Goal: Task Accomplishment & Management: Manage account settings

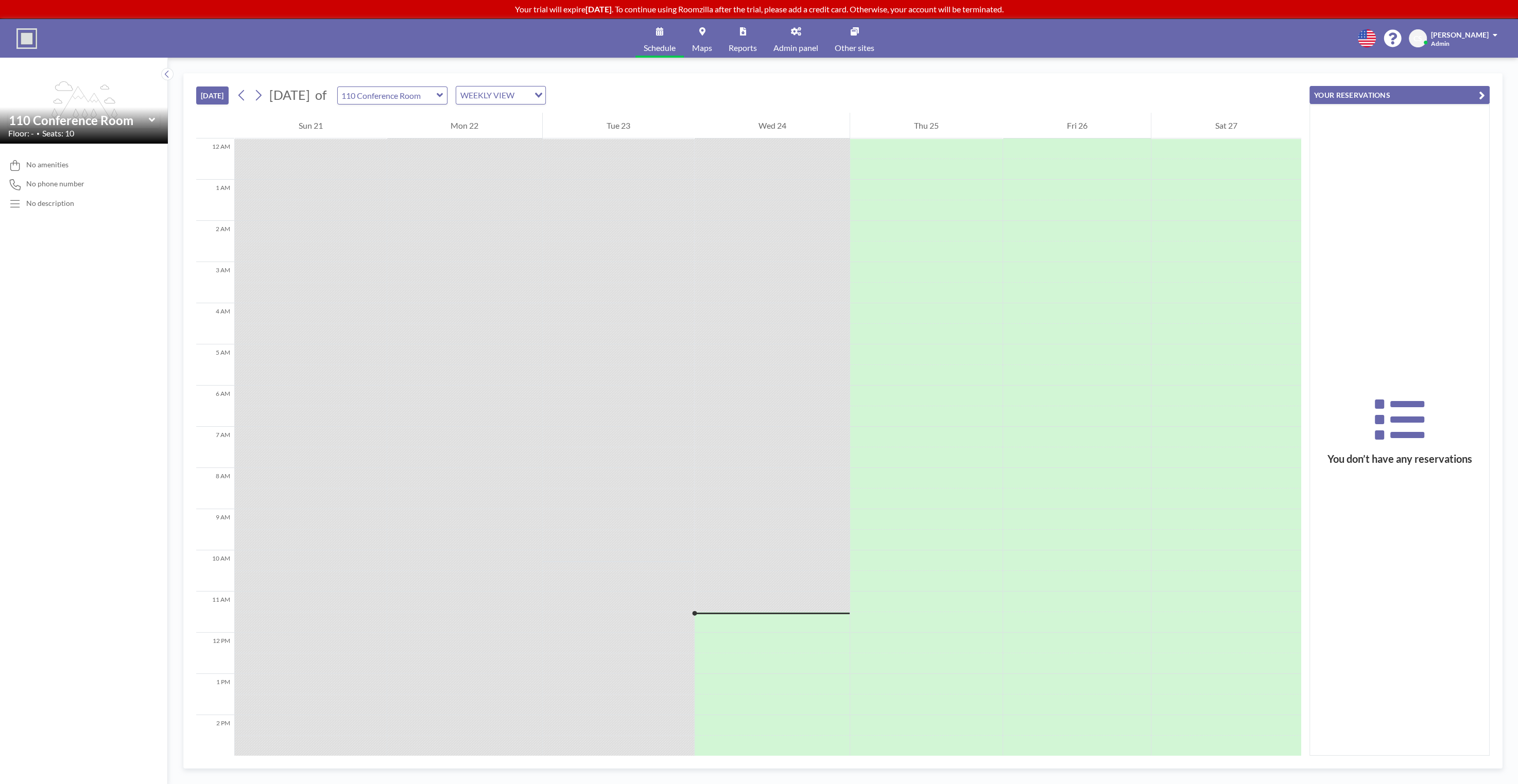
scroll to position [375, 0]
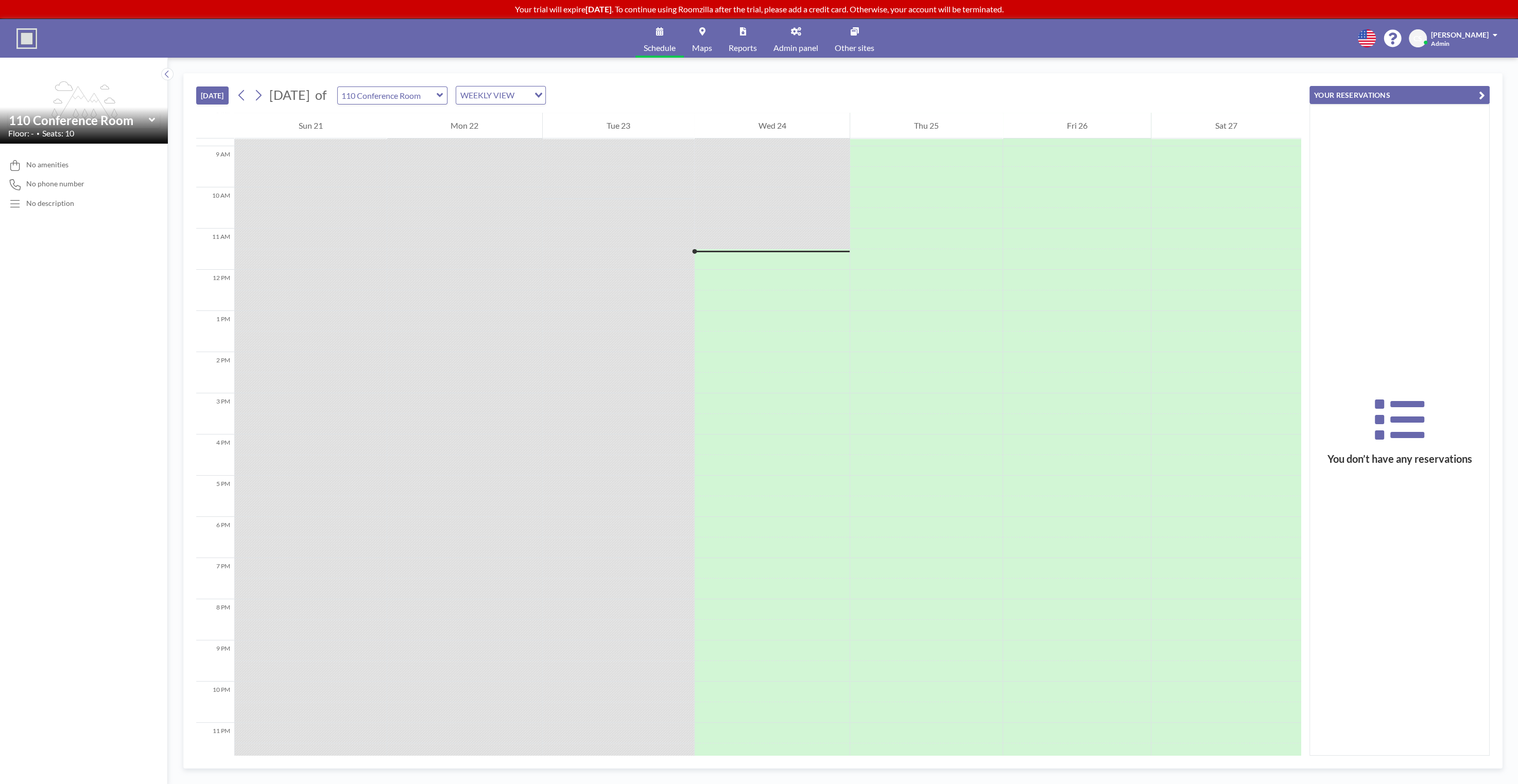
scroll to position [375, 0]
click at [988, 62] on div "TODAY September 2025 of 110 Conference Room WEEKLY VIEW Loading... 12 AM 1 AM 2…" at bounding box center [843, 420] width 1350 height 726
click at [546, 95] on div "WEEKLY VIEW Loading..." at bounding box center [501, 95] width 89 height 17
click at [579, 108] on li "DAILY VIEW" at bounding box center [553, 112] width 89 height 15
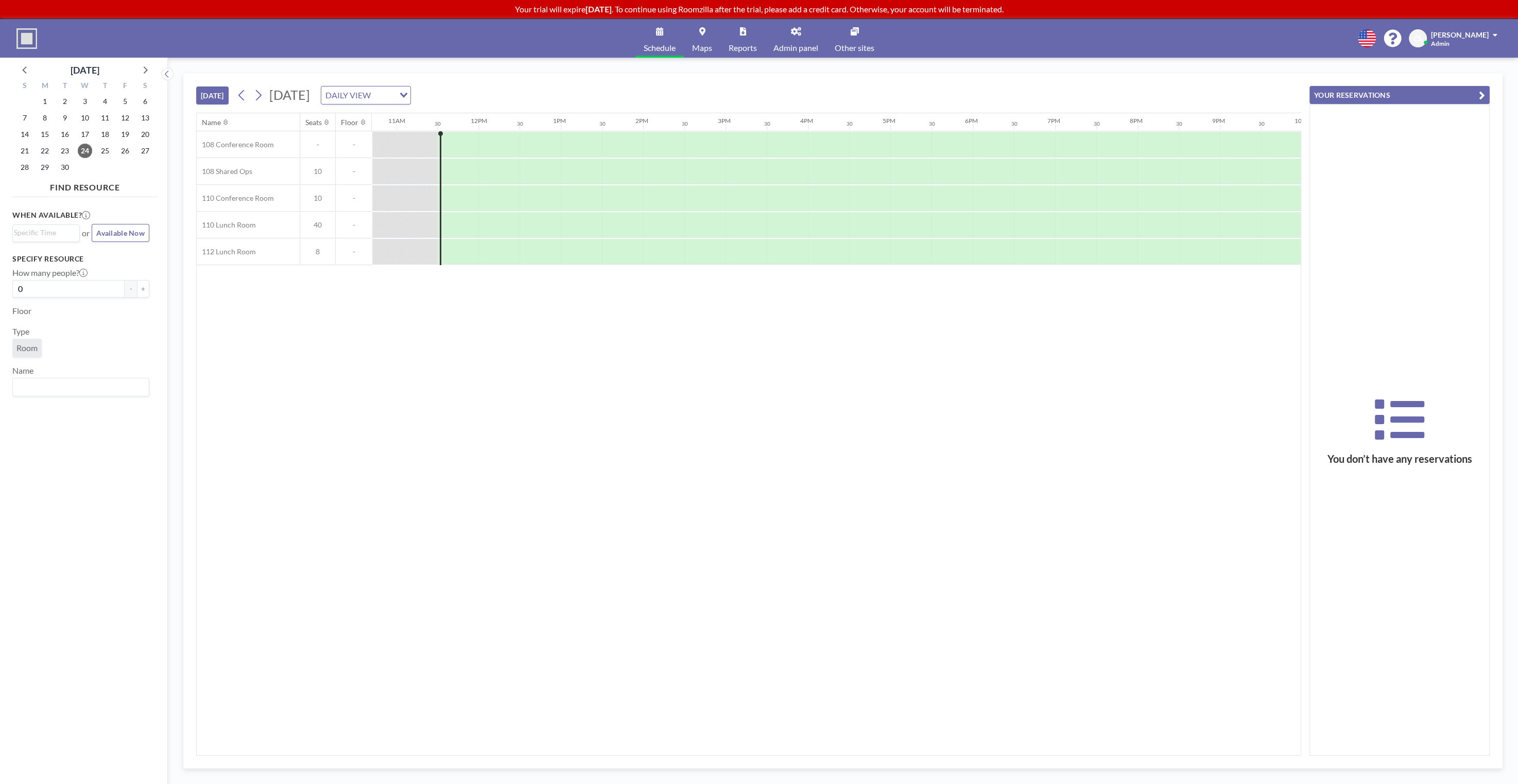
scroll to position [0, 906]
click at [859, 83] on div "TODAY Wednesday, September 24, 2025 DAILY VIEW Loading..." at bounding box center [748, 93] width 1105 height 39
click at [1196, 72] on div "TODAY Wednesday, September 24, 2025 DAILY VIEW Loading... Name Seats Floor 12AM…" at bounding box center [843, 420] width 1350 height 726
click at [1168, 54] on div "Schedule Maps Reports Admin panel Other sites English Polski 日本語 Española CS Co…" at bounding box center [759, 37] width 1518 height 38
click at [990, 12] on p "Your trial will expire in 2 days . To continue using Roomzilla after the trial,…" at bounding box center [759, 9] width 1518 height 10
